Goal: Task Accomplishment & Management: Complete application form

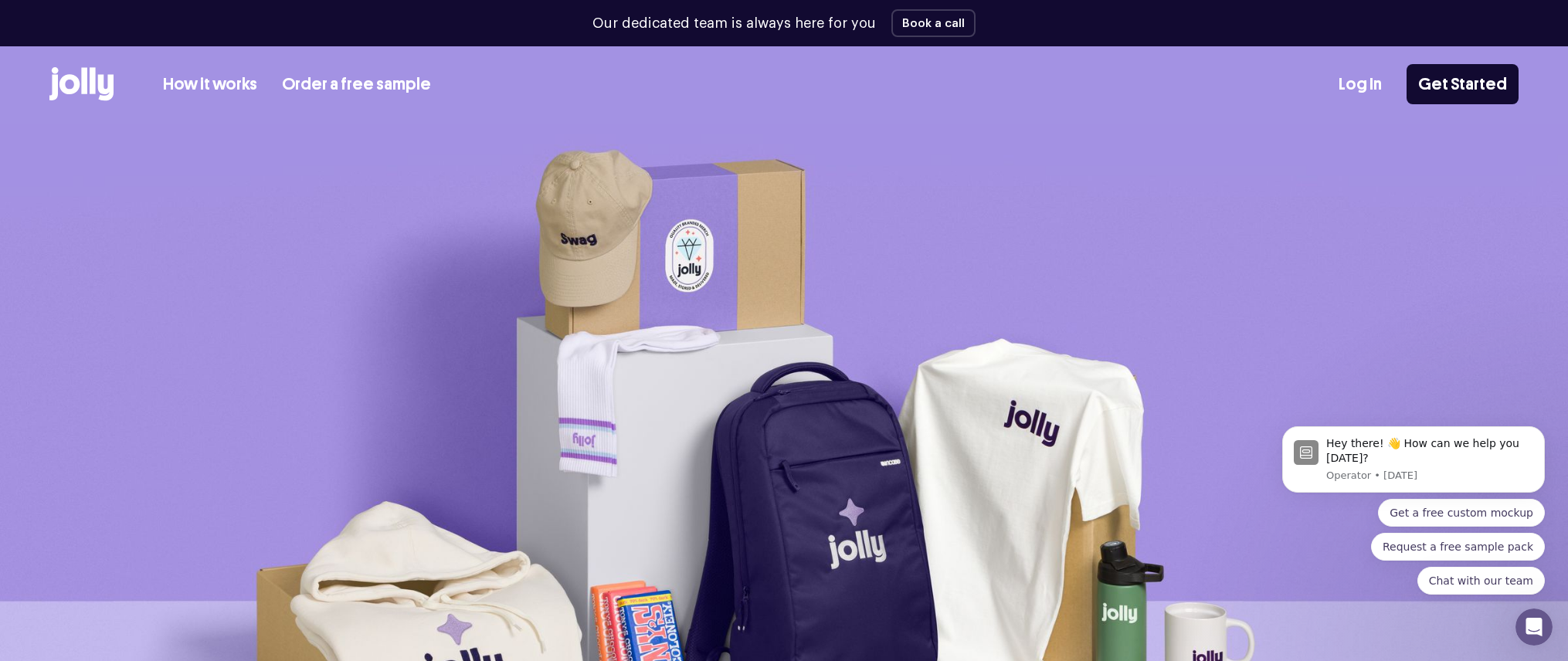
click at [766, 143] on img at bounding box center [784, 494] width 1568 height 742
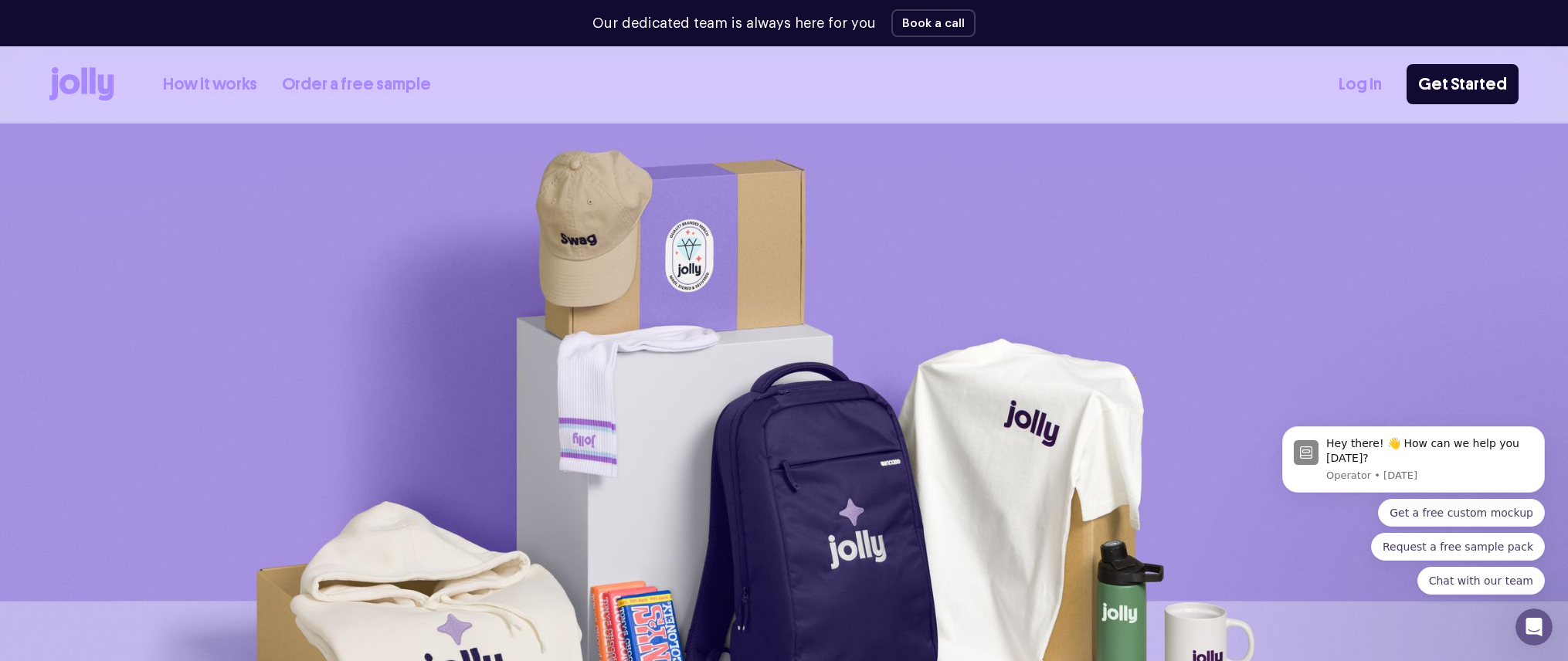
scroll to position [604, 0]
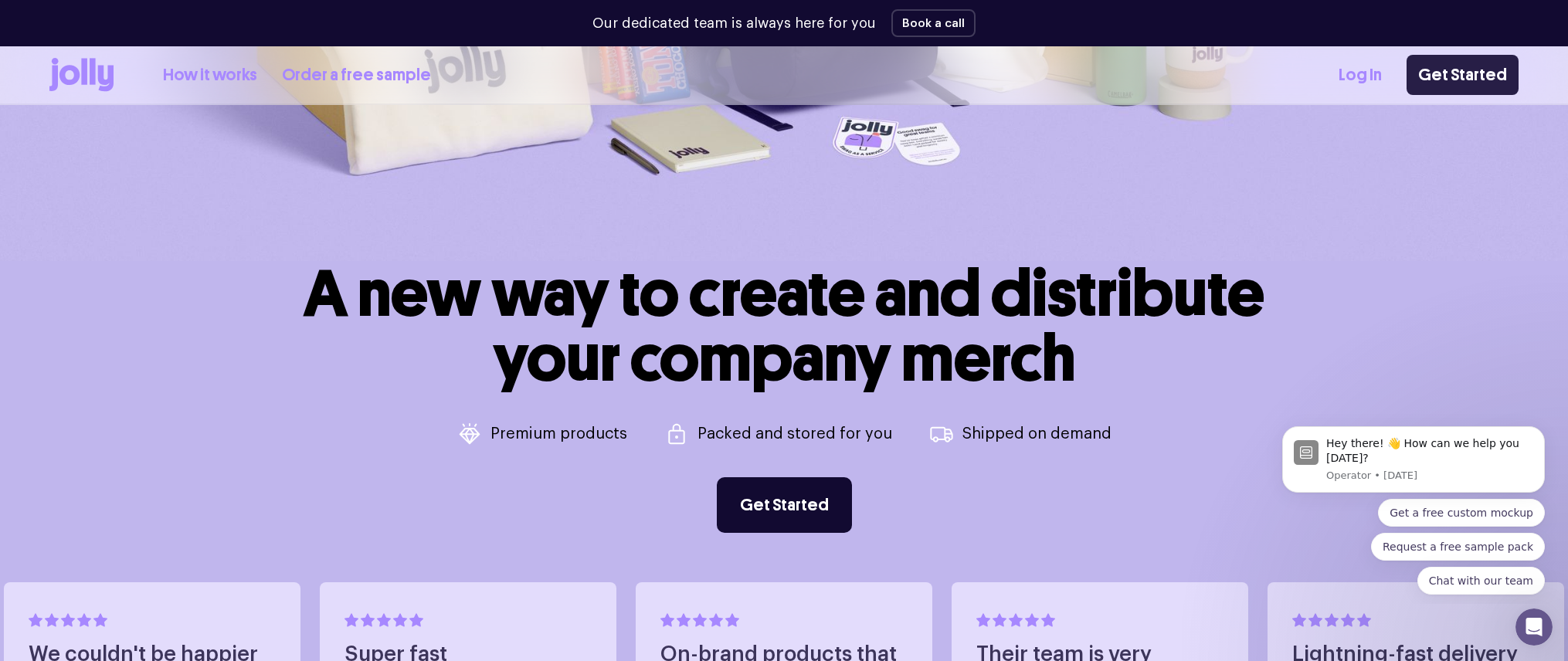
click at [1434, 81] on link "Get Started" at bounding box center [1463, 75] width 112 height 40
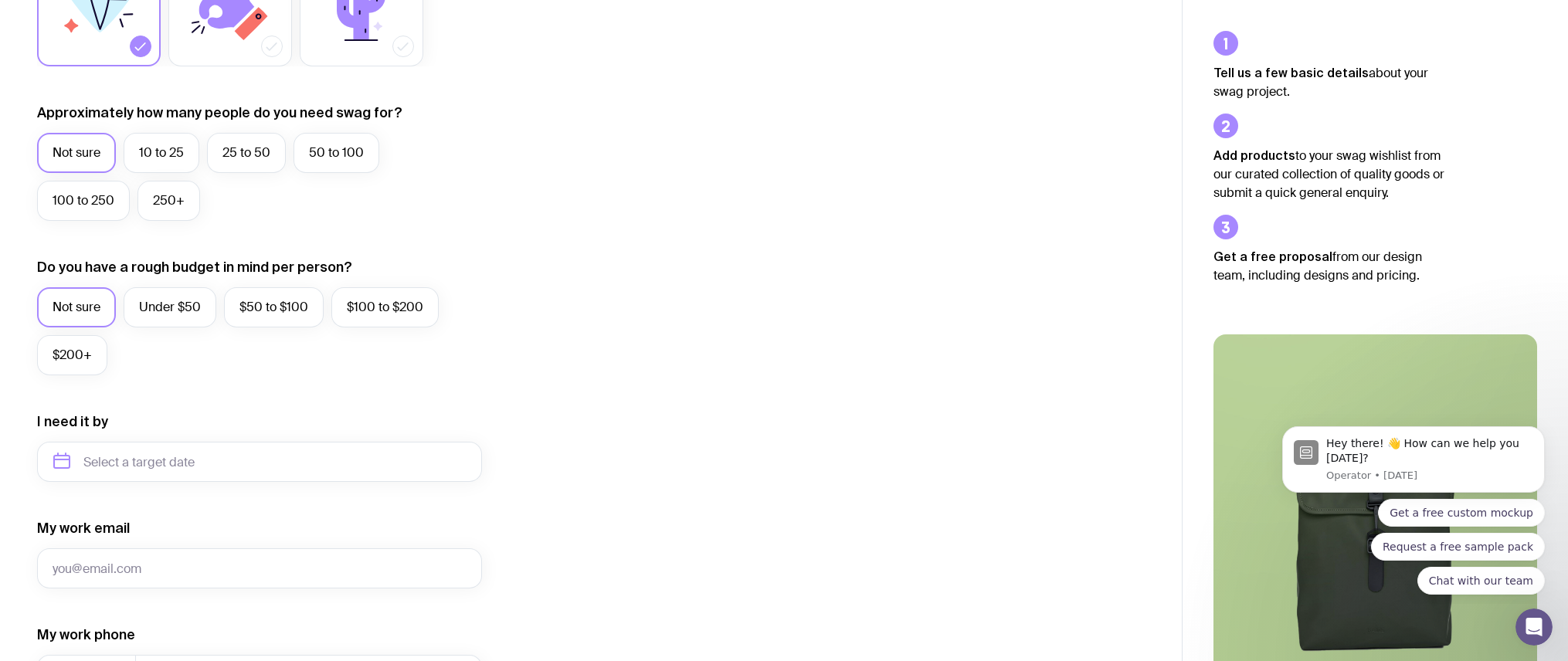
scroll to position [545, 0]
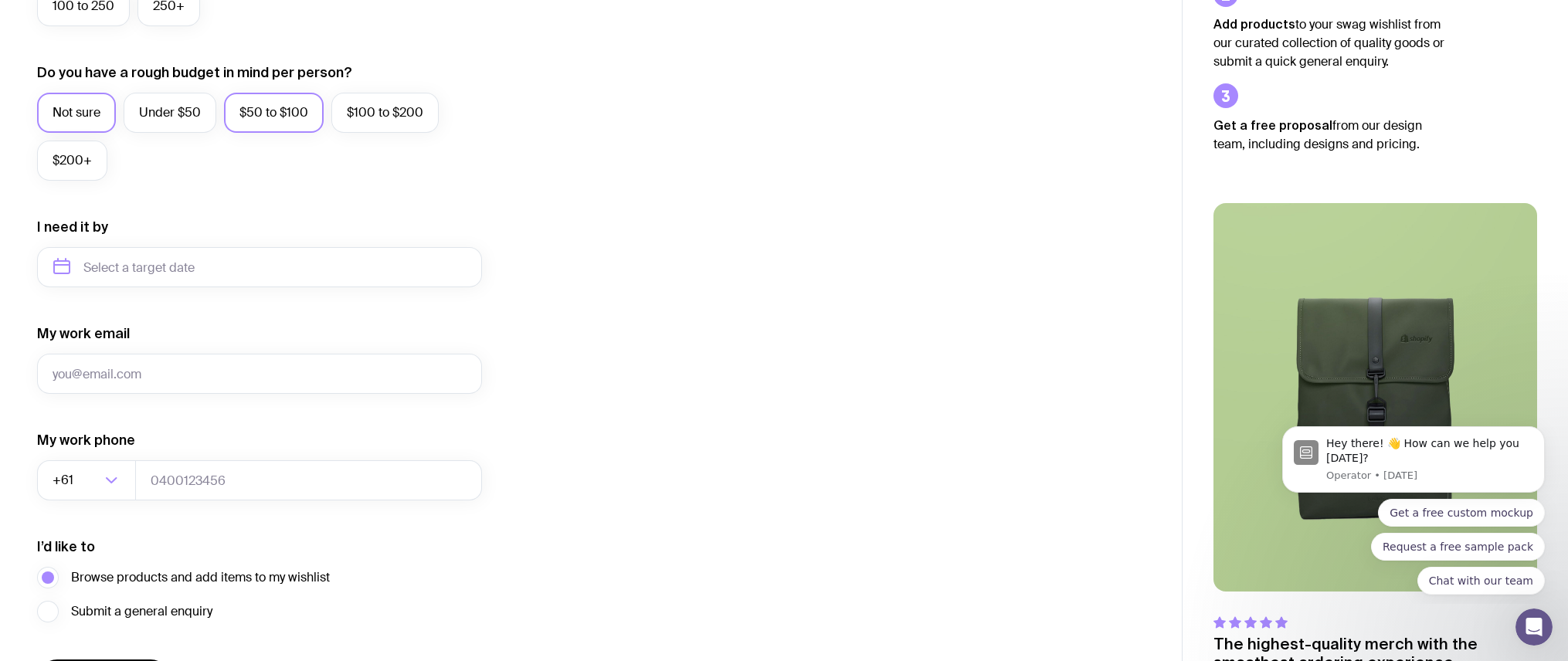
click at [282, 131] on label "$50 to $100" at bounding box center [273, 113] width 100 height 40
click at [0, 0] on input "$50 to $100" at bounding box center [0, 0] width 0 height 0
click at [283, 119] on label "$50 to $100" at bounding box center [273, 113] width 100 height 40
click at [0, 0] on input "$50 to $100" at bounding box center [0, 0] width 0 height 0
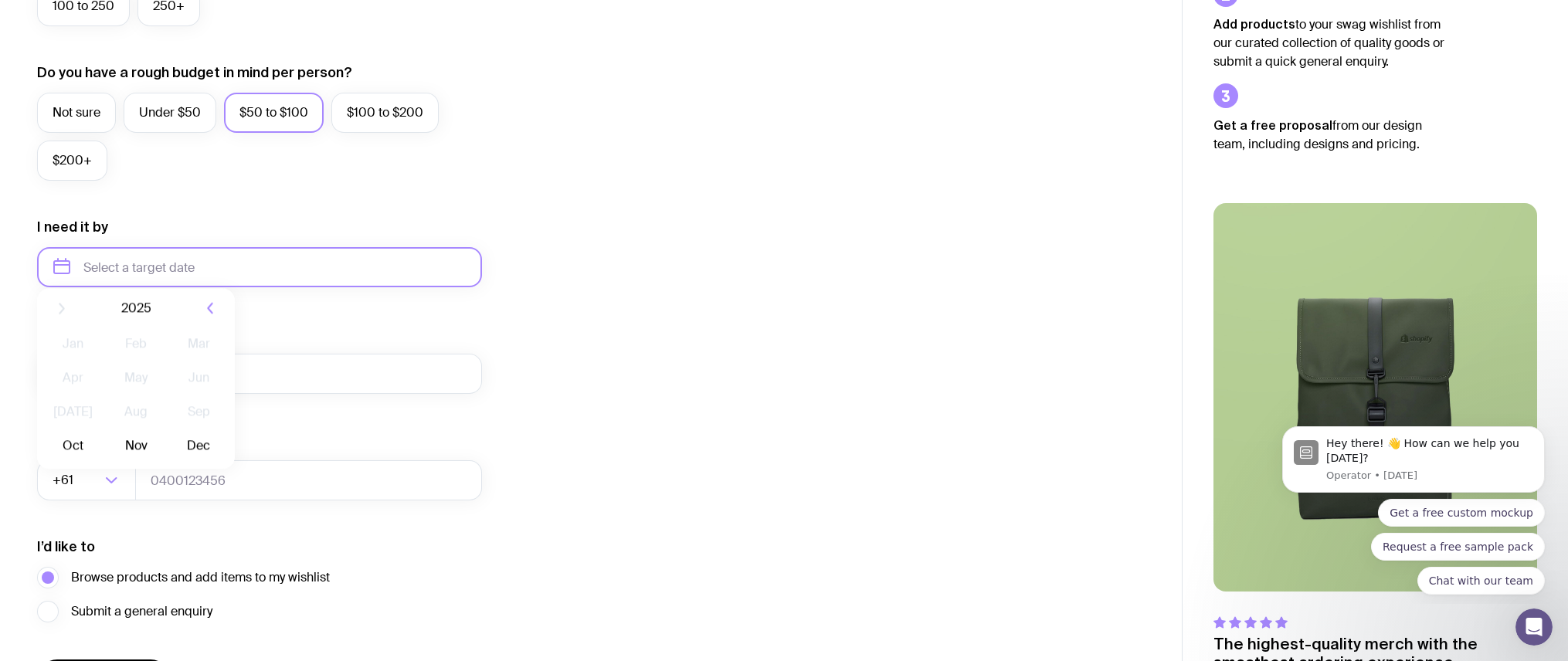
click at [234, 282] on input "text" at bounding box center [259, 267] width 444 height 40
click at [62, 464] on button "Oct" at bounding box center [72, 458] width 56 height 31
type input "October 2025"
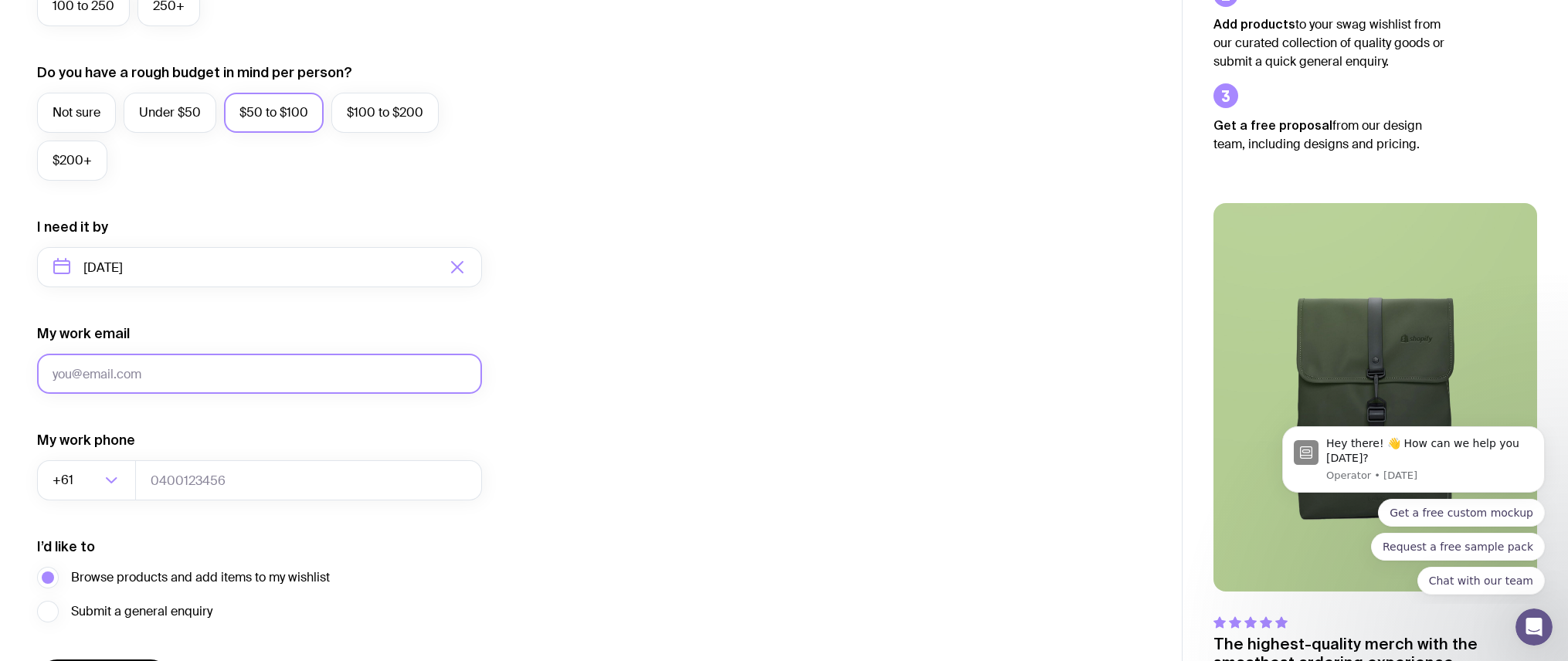
click at [260, 371] on input "My work email" at bounding box center [259, 374] width 444 height 40
type input "vadim.merzlikin@uinno.io"
click at [673, 370] on div "I want swag for Customers Team members An event Approximately how many people d…" at bounding box center [590, 195] width 1107 height 1008
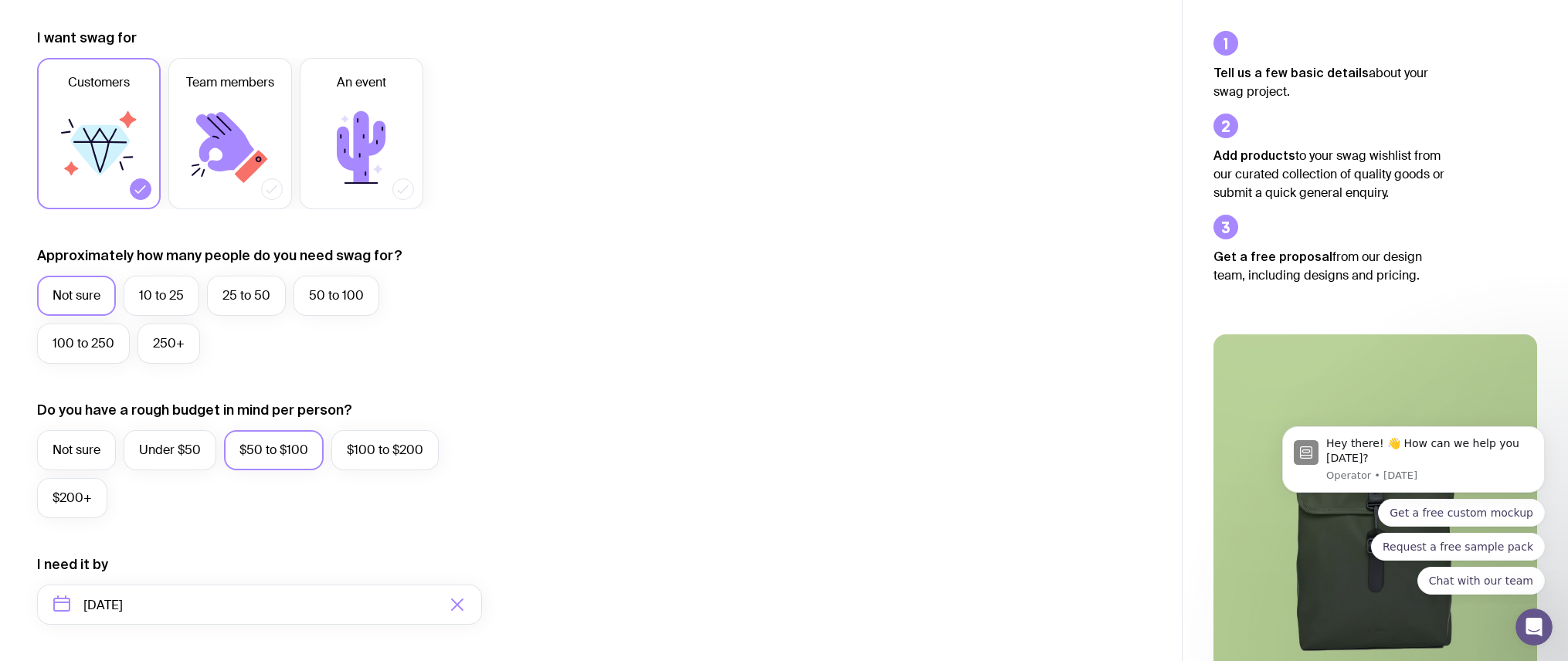
scroll to position [0, 0]
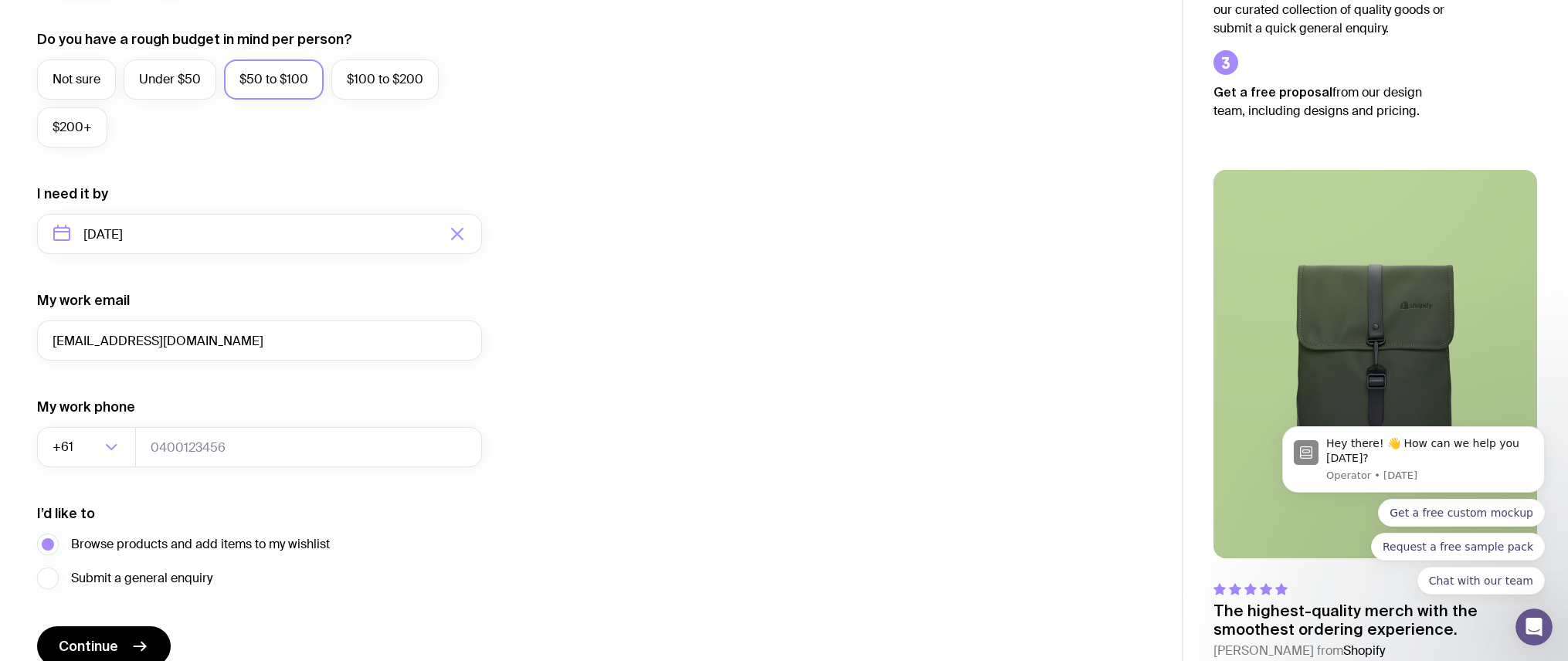
scroll to position [652, 0]
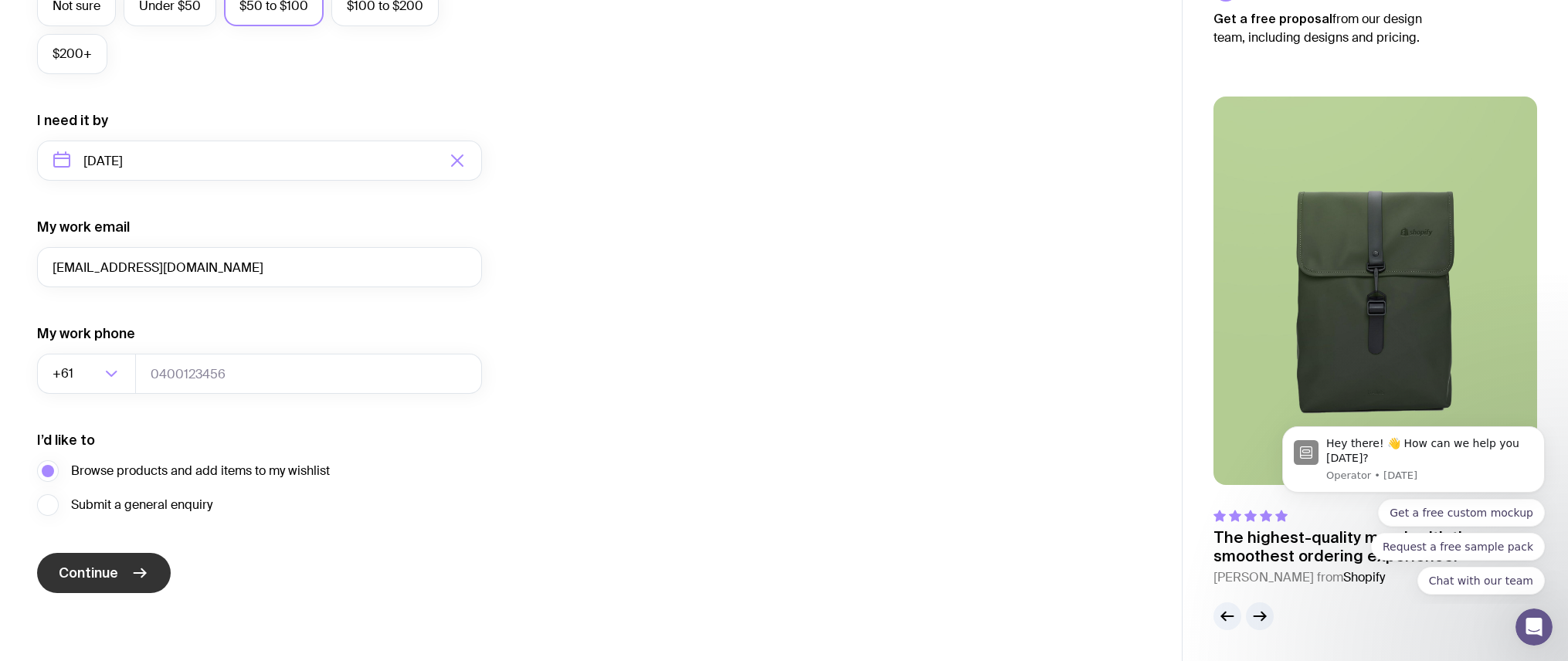
click at [126, 570] on button "Continue" at bounding box center [104, 573] width 133 height 40
click at [325, 364] on input "tel" at bounding box center [308, 374] width 347 height 40
type input "23522424"
click at [85, 585] on button "Continue" at bounding box center [104, 573] width 133 height 40
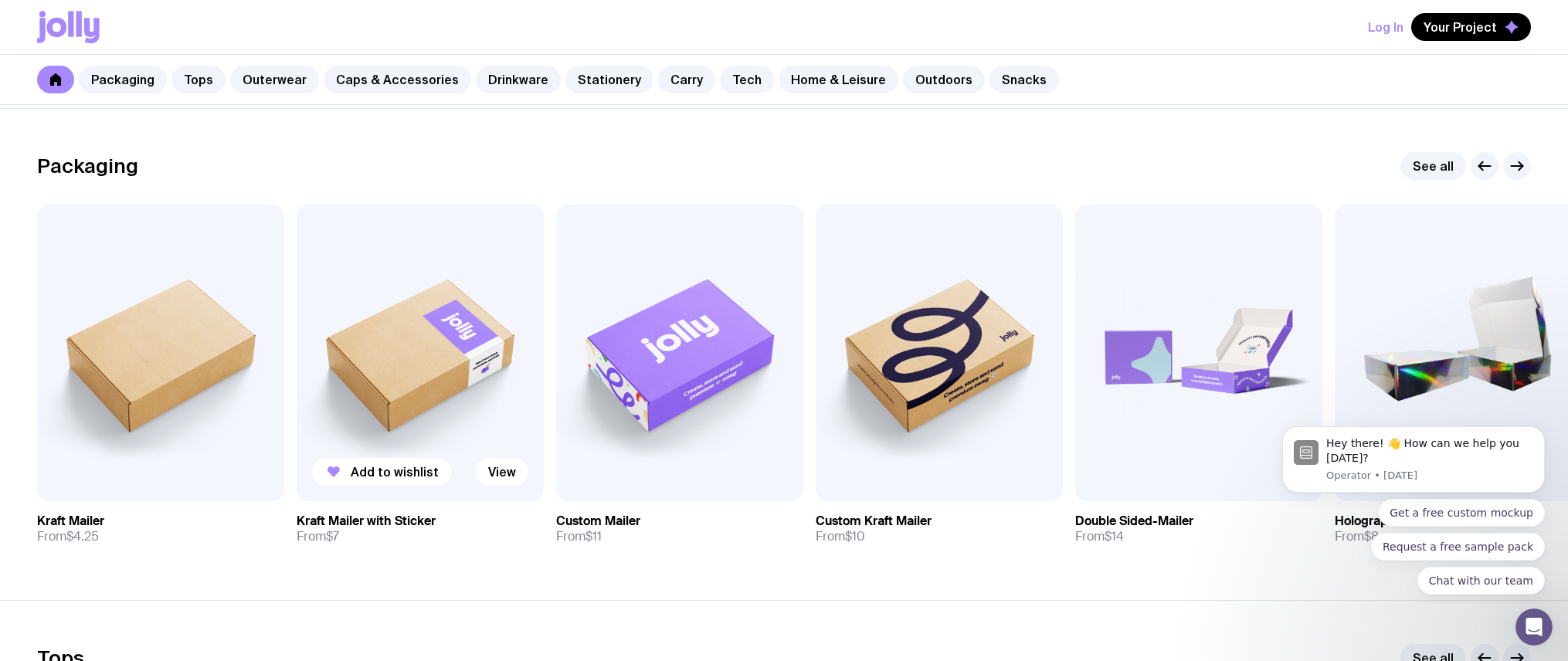
scroll to position [204, 0]
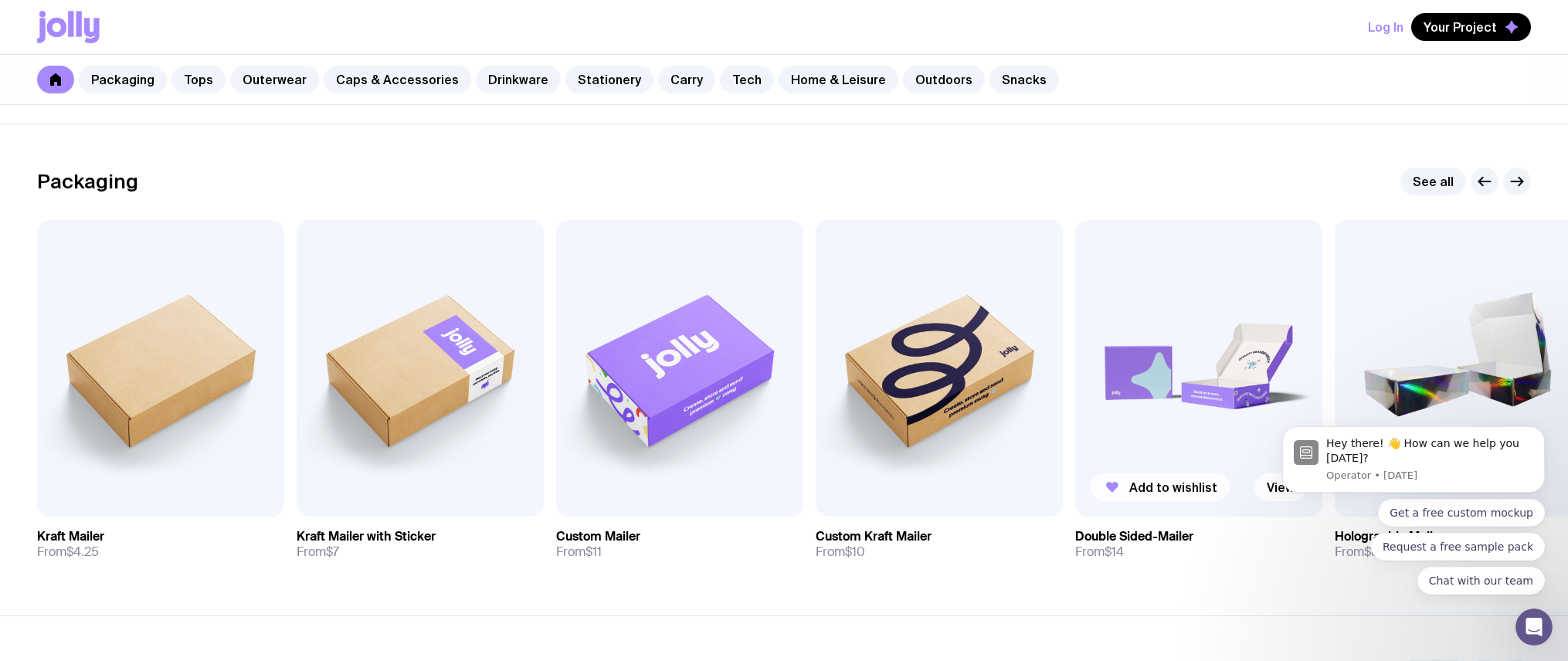
click at [1159, 490] on span "Add to wishlist" at bounding box center [1173, 487] width 88 height 16
click at [883, 491] on span "Add to wishlist" at bounding box center [913, 487] width 88 height 16
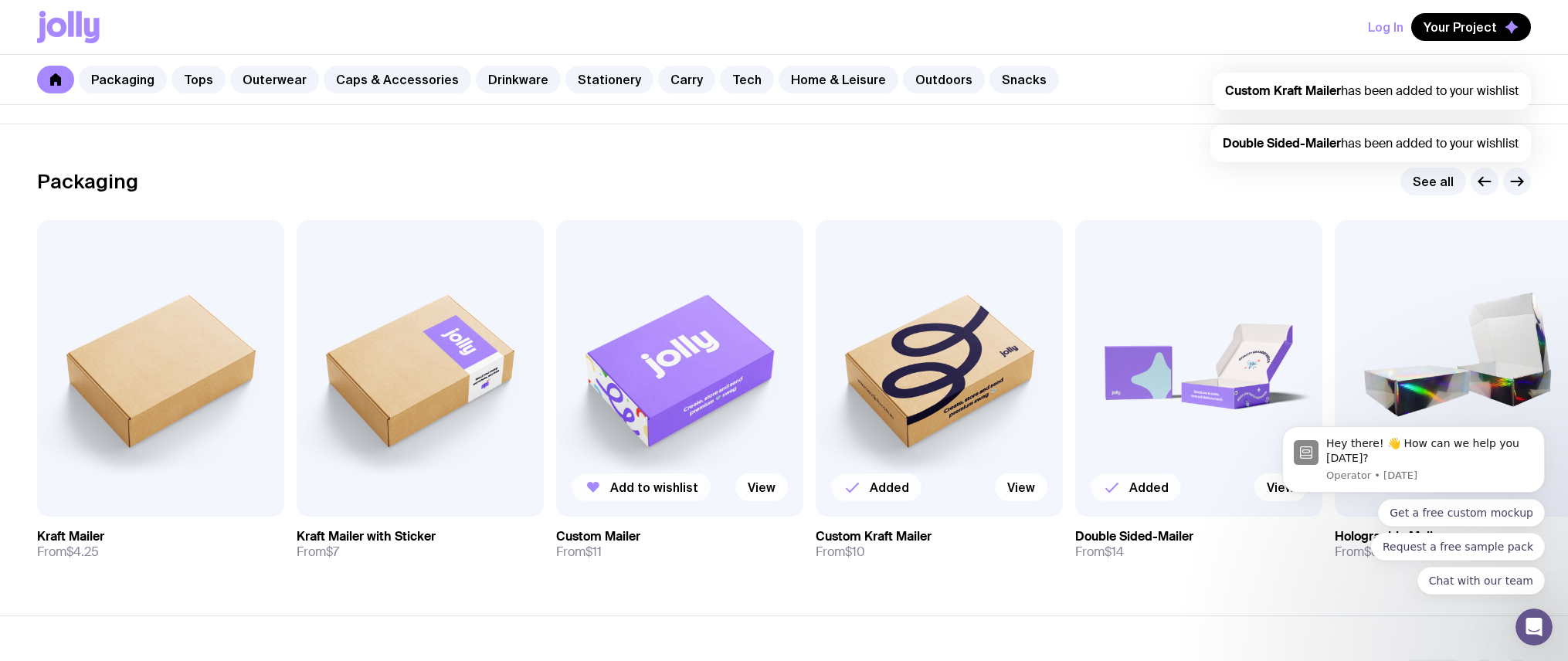
scroll to position [0, 0]
click at [601, 486] on icon "button" at bounding box center [593, 487] width 19 height 19
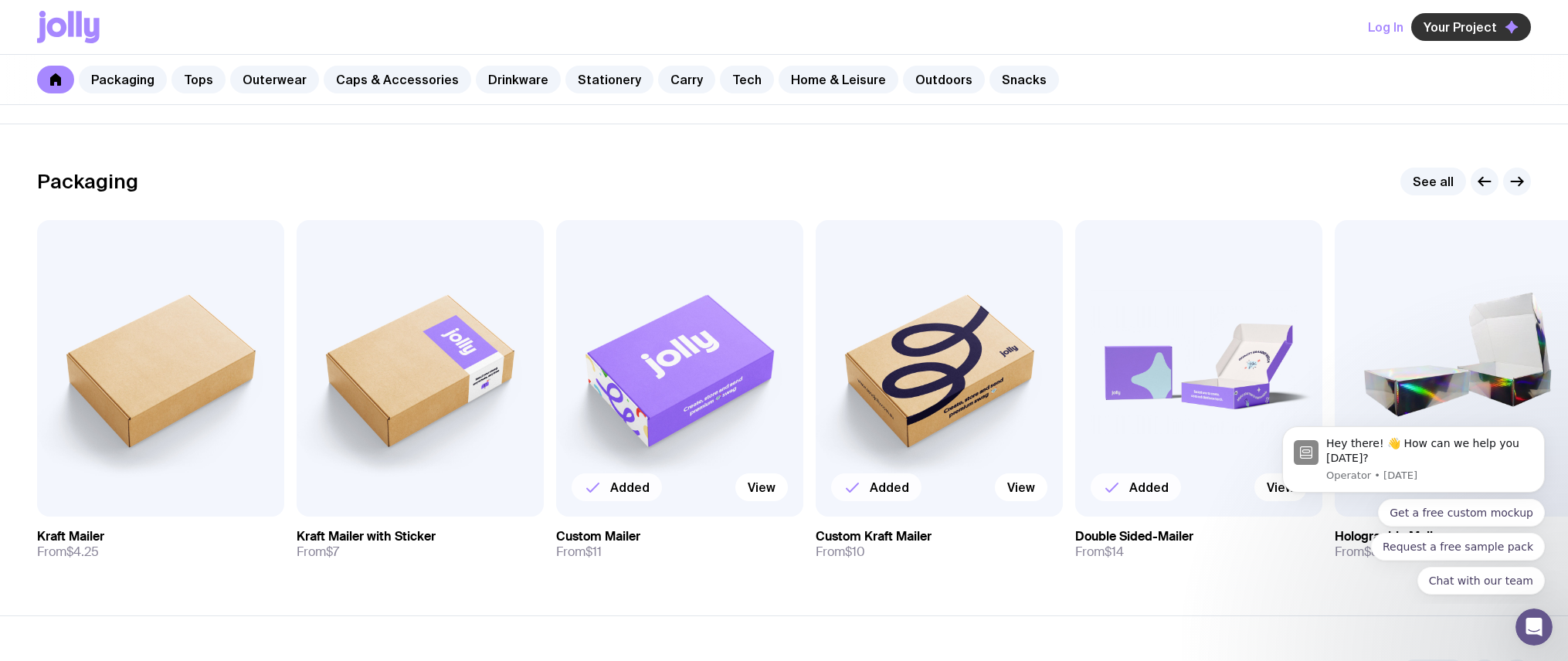
click at [1468, 27] on span "Your Project" at bounding box center [1459, 26] width 73 height 16
click at [1467, 27] on span "Your Project" at bounding box center [1459, 26] width 73 height 16
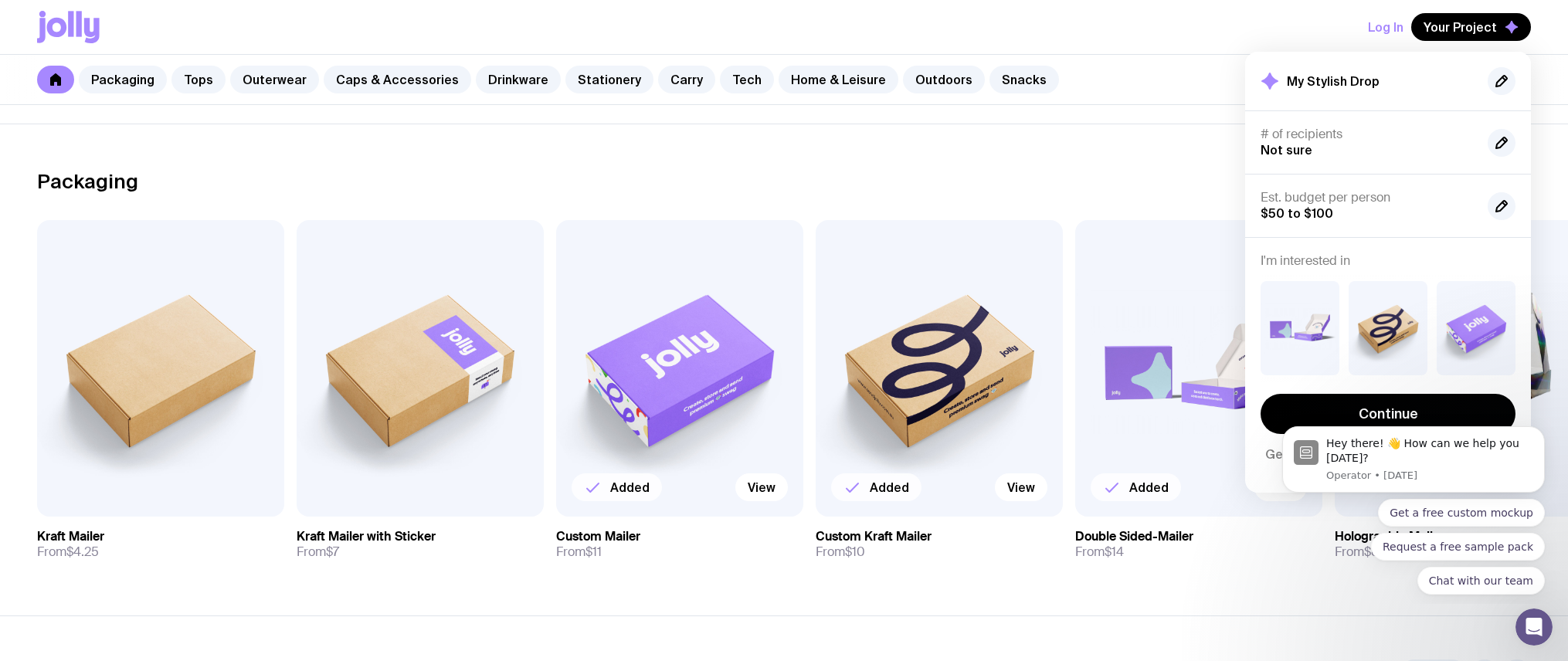
click at [1170, 44] on div "Log In Your Project My Stylish Drop # of recipients Not sure Est. budget per pe…" at bounding box center [784, 27] width 1494 height 54
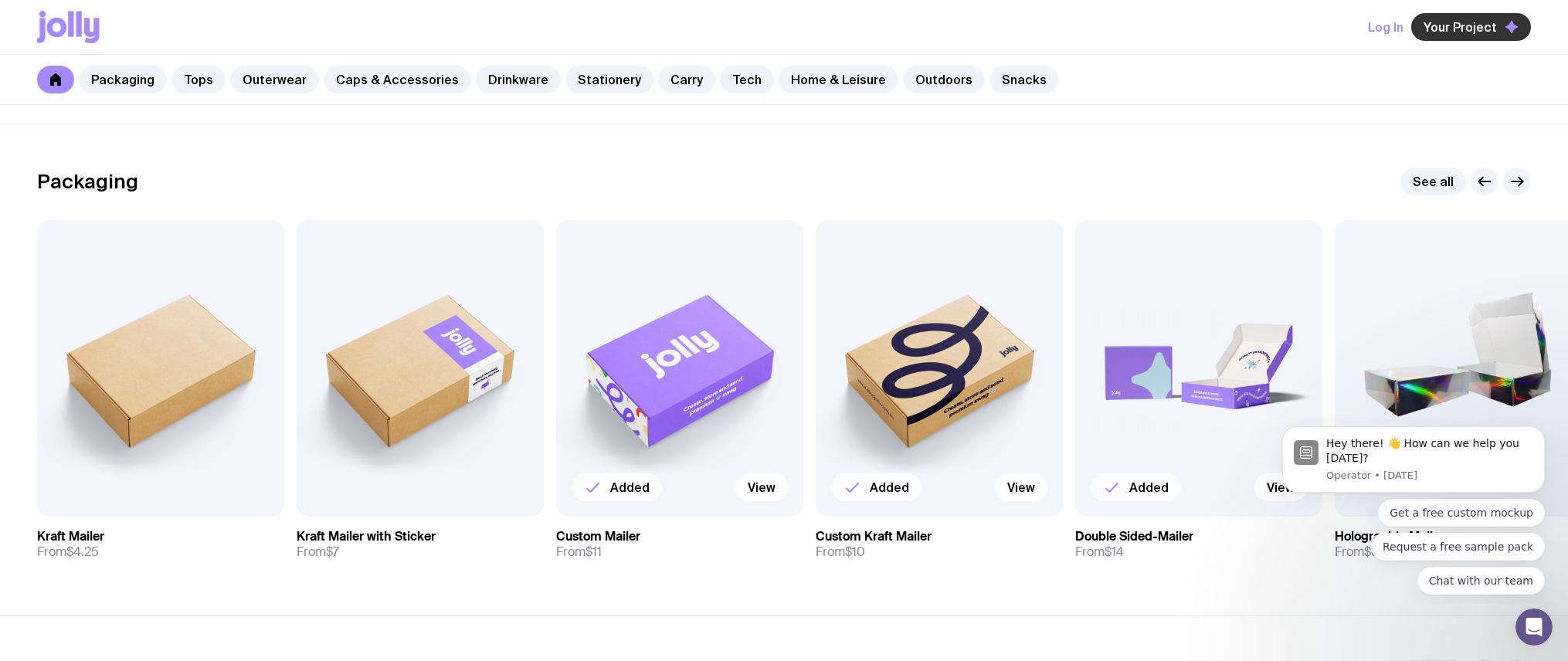
click at [1475, 27] on span "Your Project" at bounding box center [1459, 26] width 73 height 16
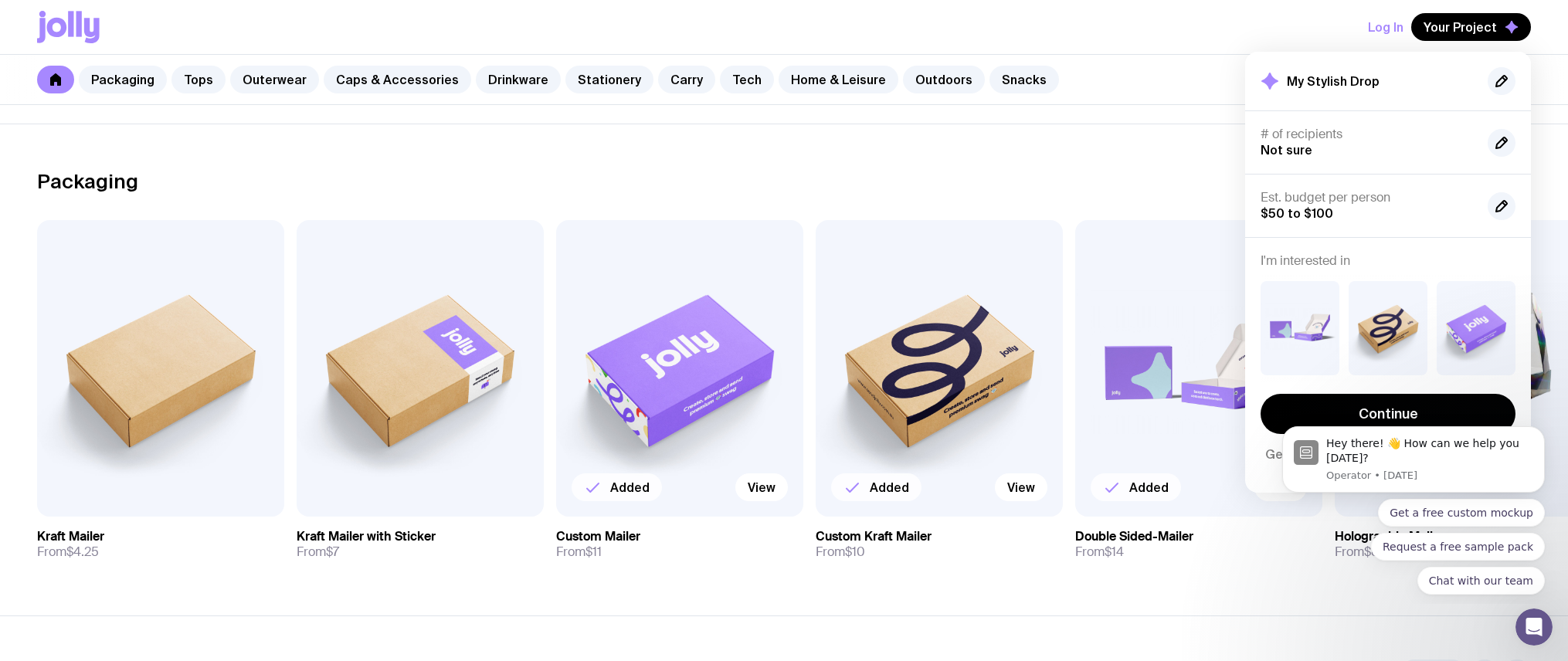
click at [1167, 72] on div "Packaging Tops Outerwear Caps & Accessories Drinkware Stationery Carry Tech Hom…" at bounding box center [784, 80] width 1568 height 50
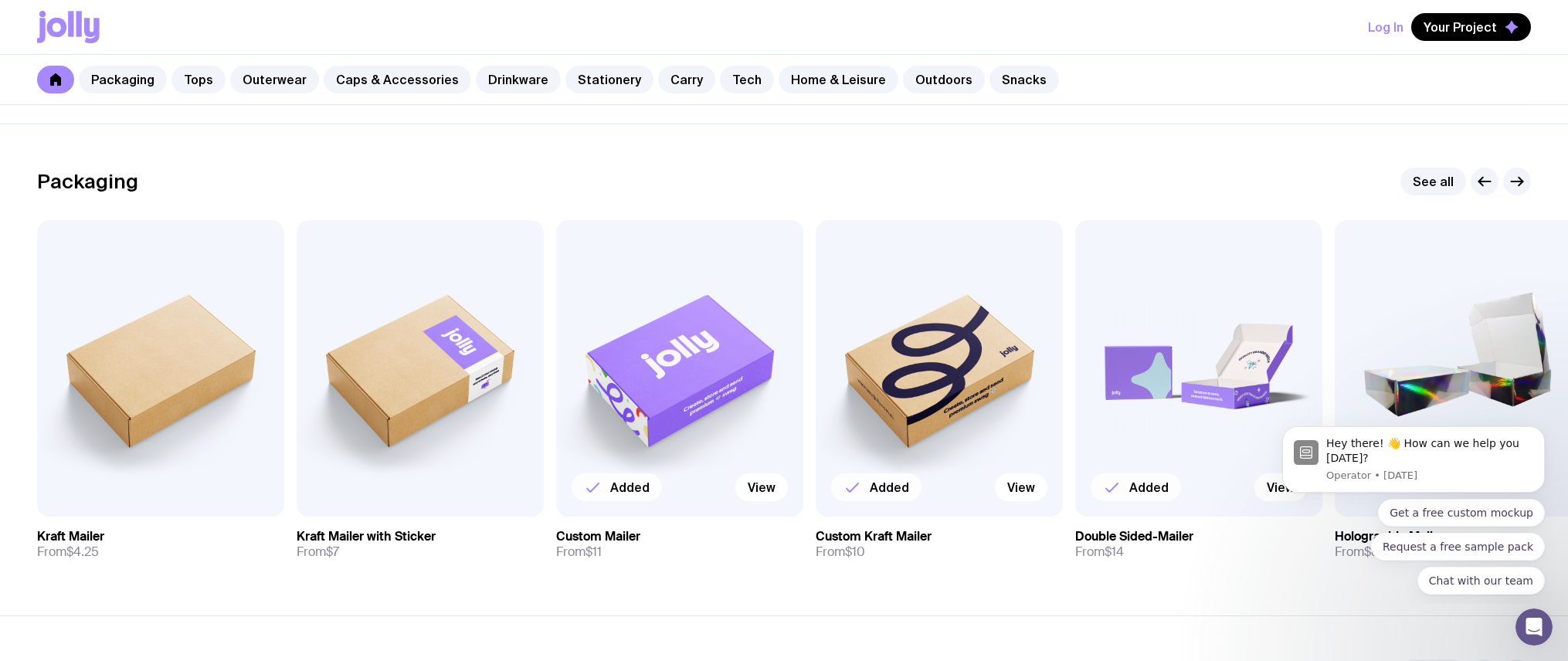
click at [1207, 31] on div "Log In Your Project" at bounding box center [784, 27] width 1494 height 54
click at [1221, 127] on section "Packaging See all Add to wishlist View Kraft Mailer From $4.25 Add to wishlist …" at bounding box center [784, 370] width 1568 height 492
click at [1538, 426] on icon "Dismiss notification" at bounding box center [1540, 431] width 8 height 8
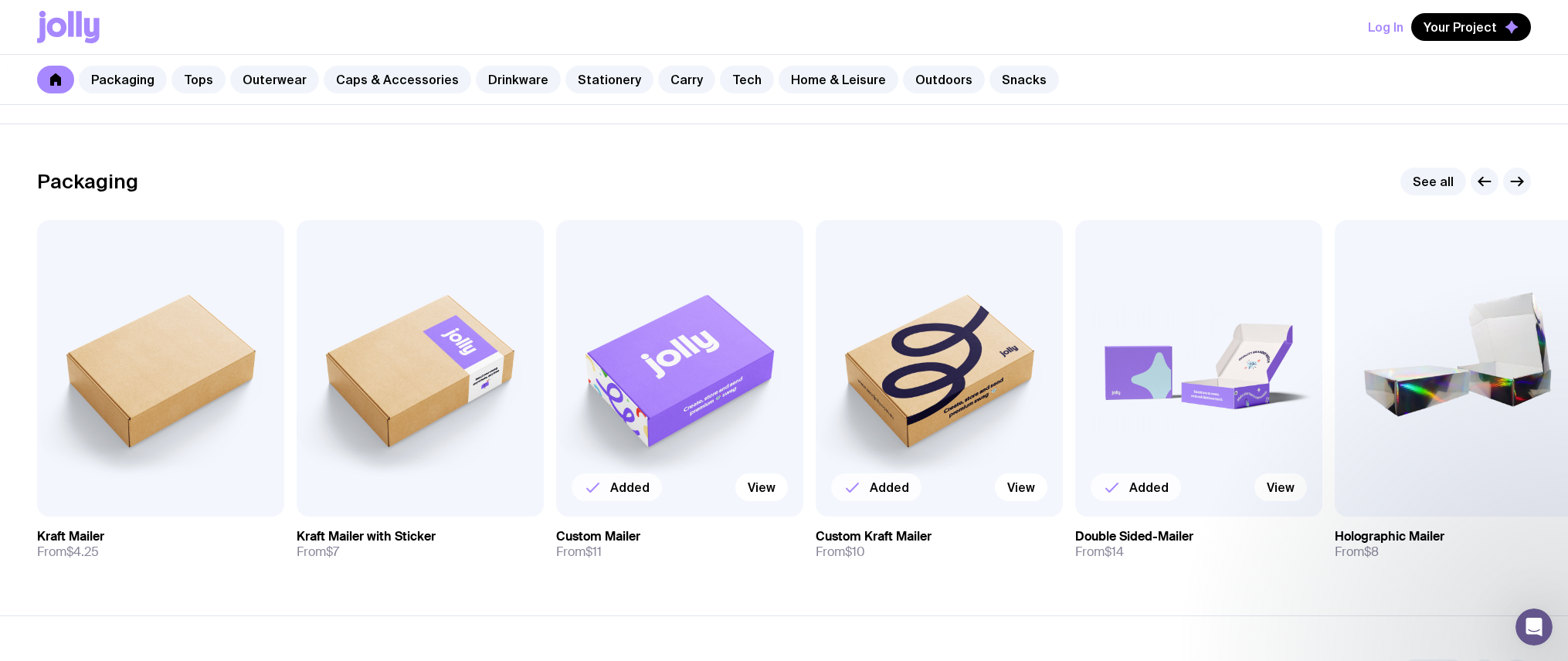
click at [1237, 87] on div "Packaging Tops Outerwear Caps & Accessories Drinkware Stationery Carry Tech Hom…" at bounding box center [784, 80] width 1568 height 50
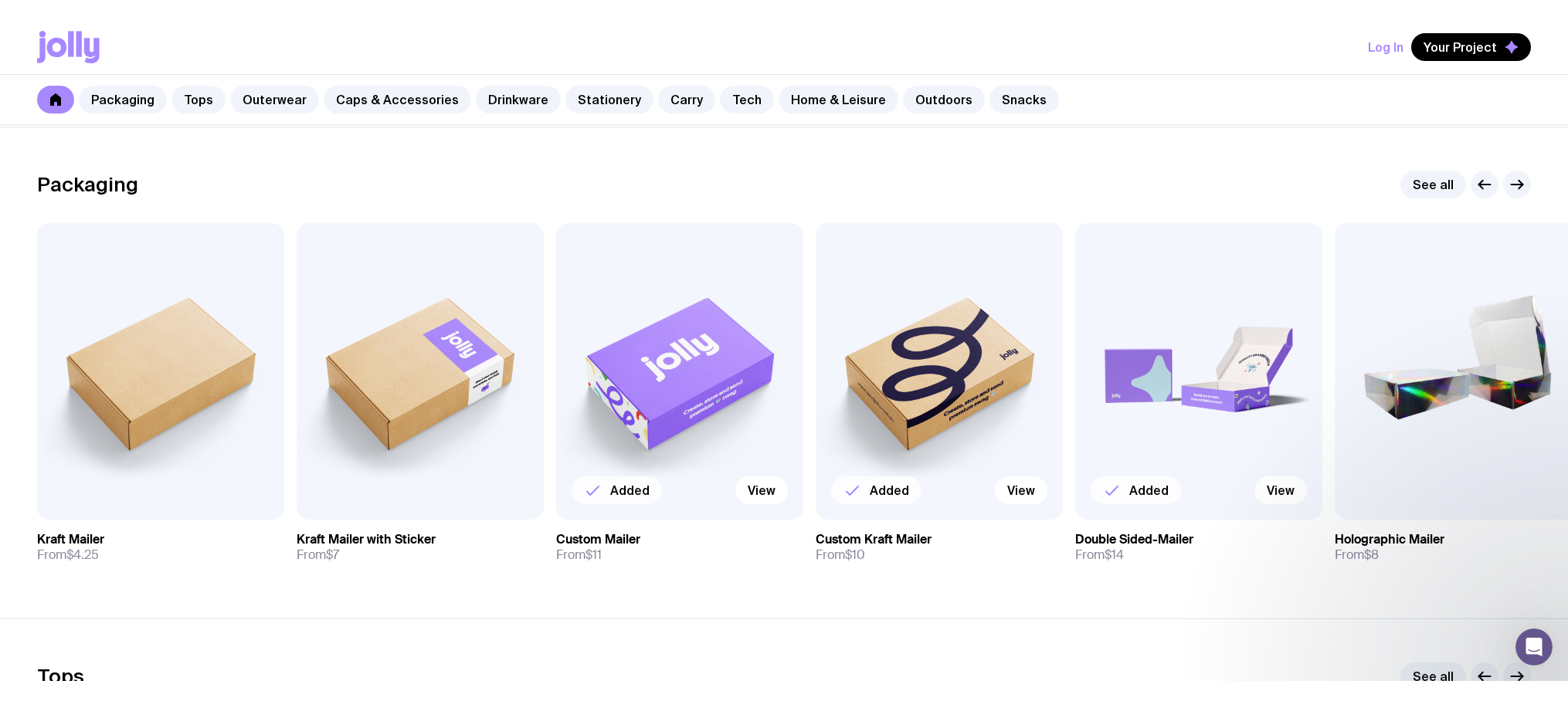
scroll to position [207, 0]
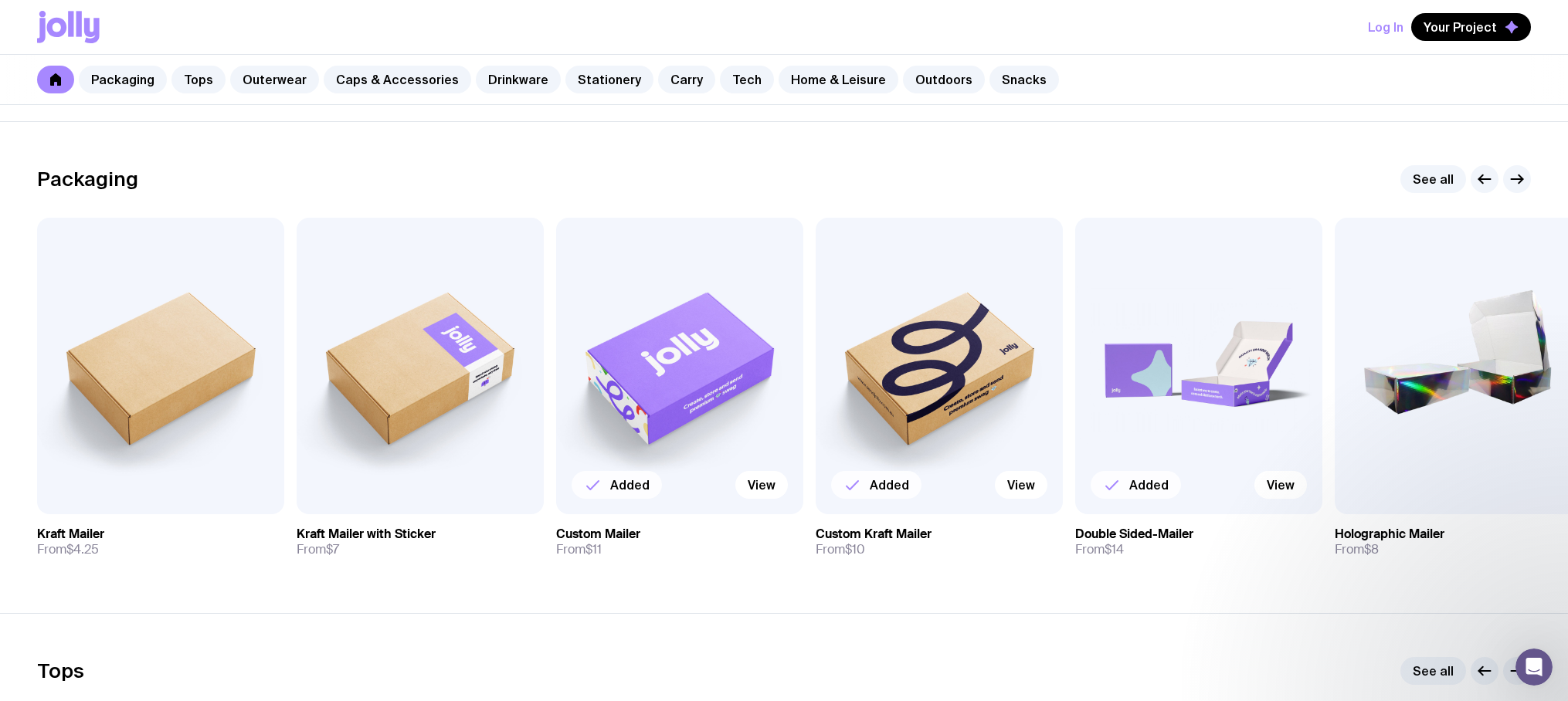
click at [969, 18] on div "Log In Your Project" at bounding box center [784, 27] width 1494 height 54
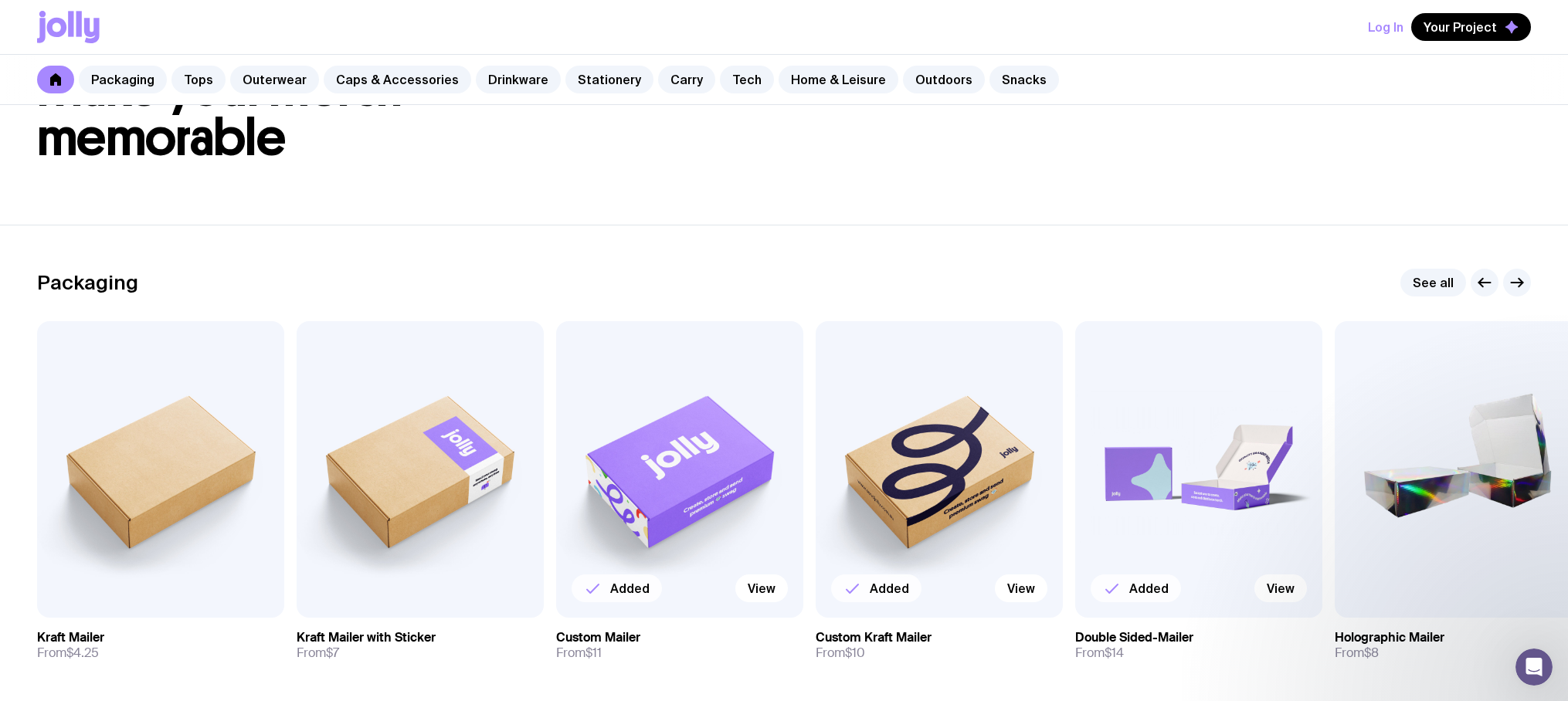
scroll to position [98, 0]
